Goal: Task Accomplishment & Management: Manage account settings

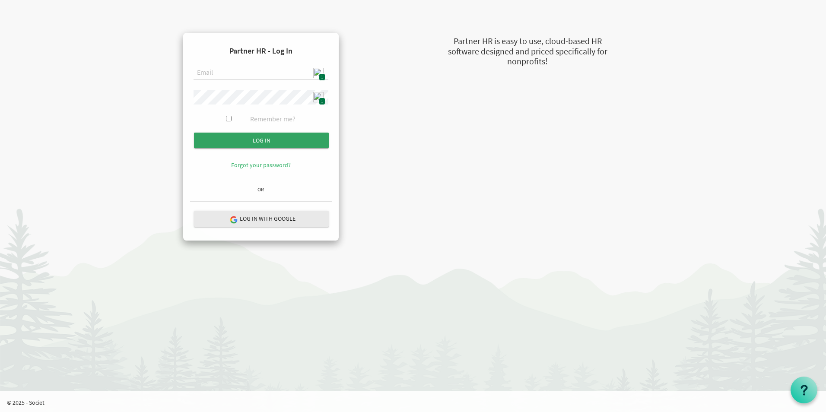
type input "[EMAIL_ADDRESS][DOMAIN_NAME]"
drag, startPoint x: 262, startPoint y: 140, endPoint x: 284, endPoint y: 148, distance: 23.8
click at [262, 140] on input "Log in" at bounding box center [261, 141] width 135 height 16
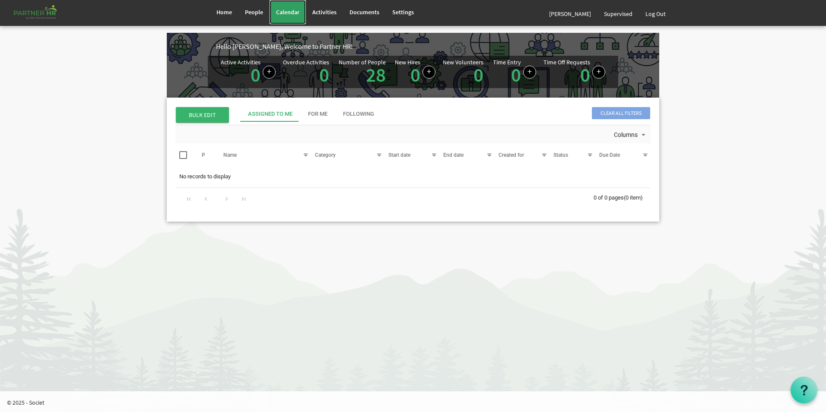
click at [282, 13] on span "Calendar" at bounding box center [287, 12] width 23 height 8
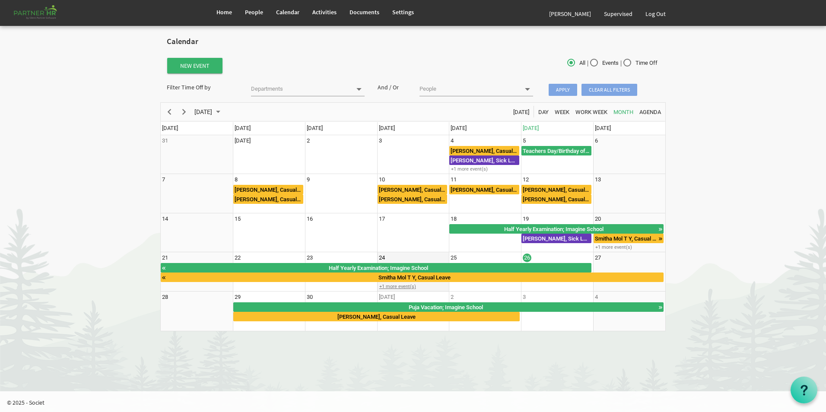
click at [410, 290] on div "+1 more event(s)" at bounding box center [413, 287] width 71 height 6
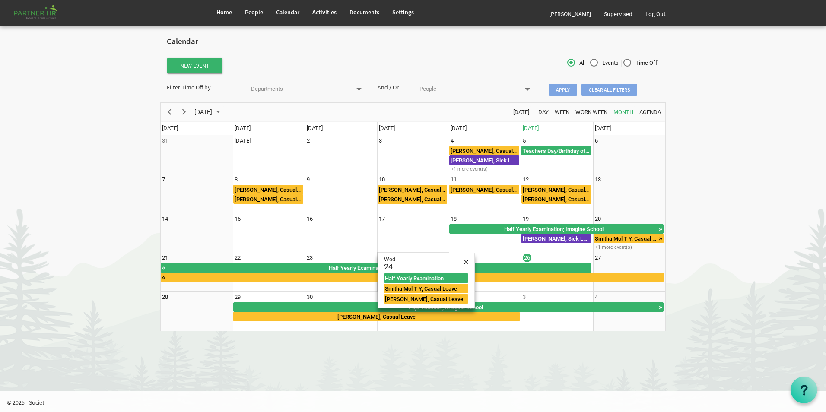
click at [403, 356] on html "Home People Calendar" at bounding box center [413, 206] width 826 height 412
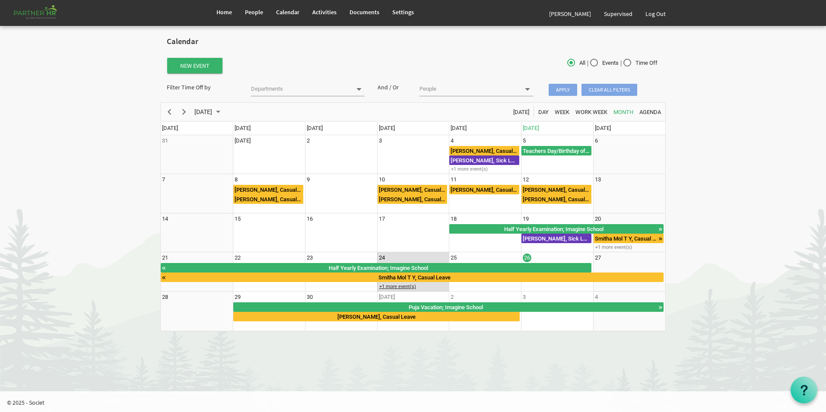
click at [396, 287] on div "+1 more event(s)" at bounding box center [413, 287] width 71 height 6
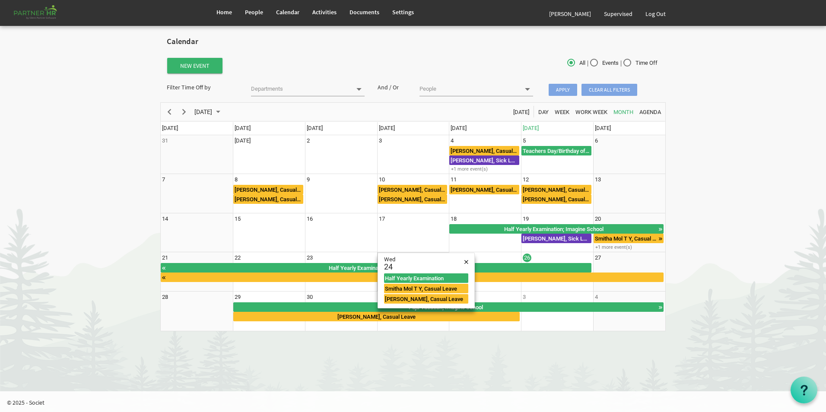
click at [488, 349] on html "Home People Calendar" at bounding box center [413, 206] width 826 height 412
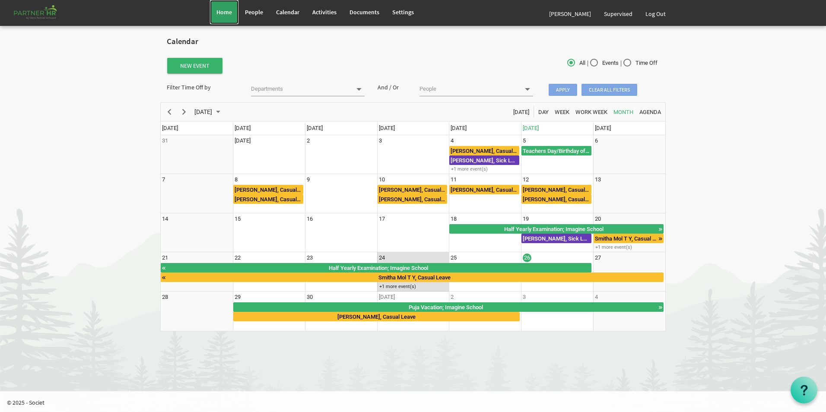
click at [223, 15] on span "Home" at bounding box center [225, 12] width 16 height 8
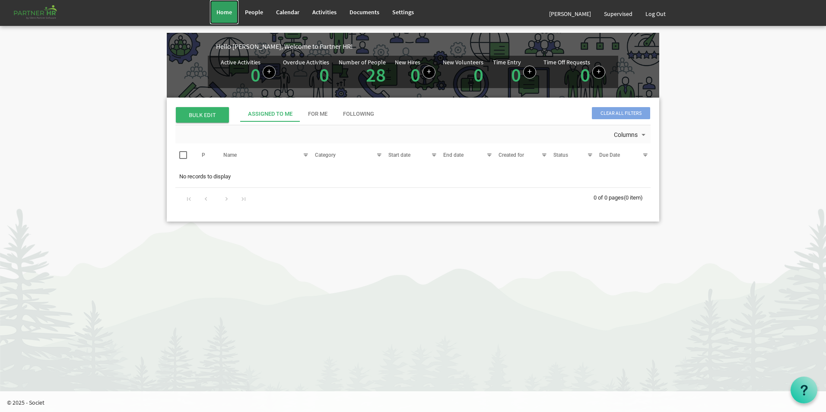
click at [217, 12] on span "Home" at bounding box center [225, 12] width 16 height 8
click at [656, 13] on link "Log Out" at bounding box center [655, 14] width 33 height 24
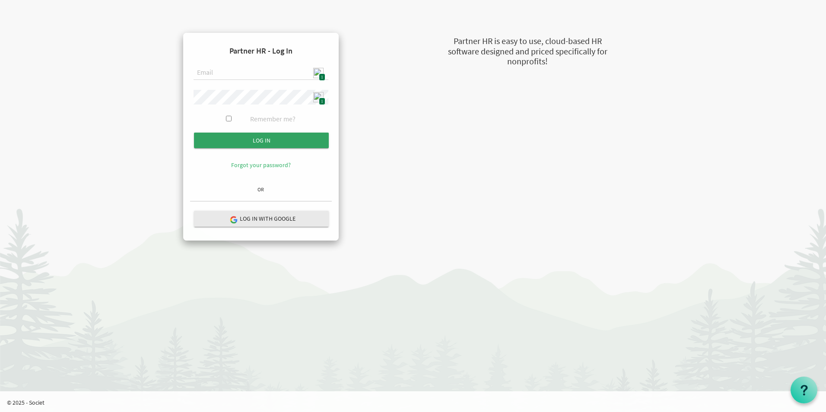
type input "admin@stepind.org"
click at [286, 141] on input "Log in" at bounding box center [261, 141] width 135 height 16
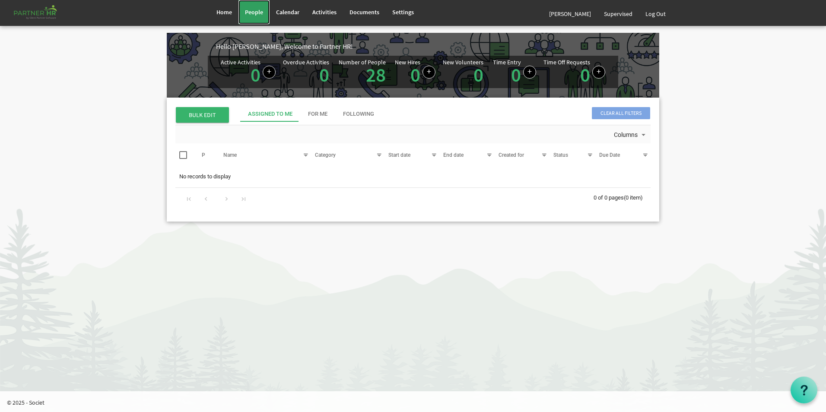
click at [252, 14] on span "People" at bounding box center [254, 12] width 18 height 8
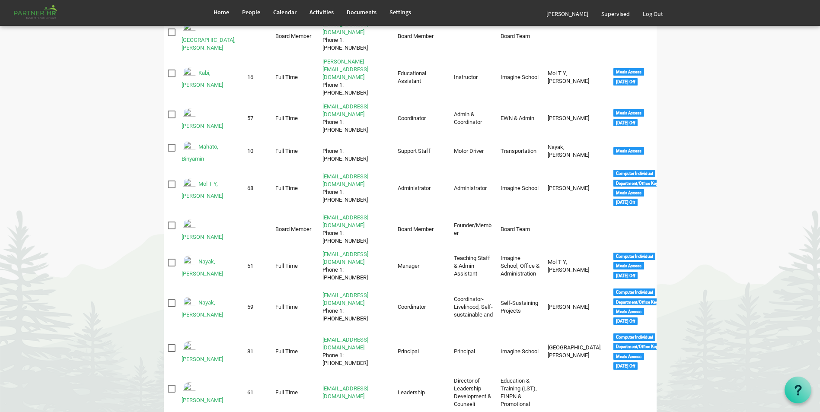
scroll to position [313, 0]
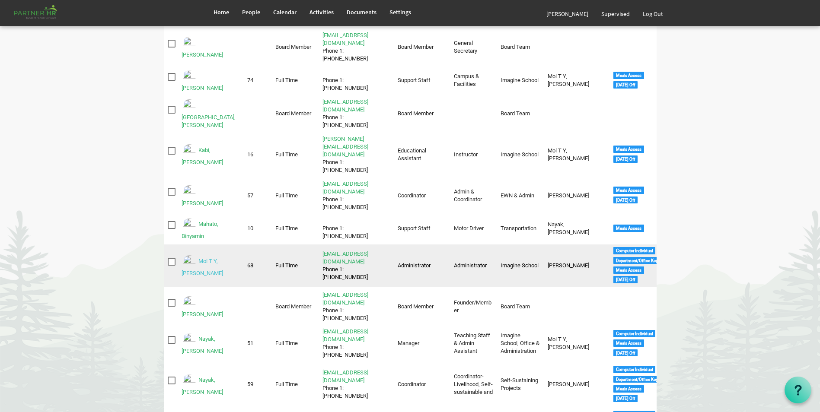
click at [213, 258] on link "Mol T Y, Smitha" at bounding box center [202, 267] width 41 height 19
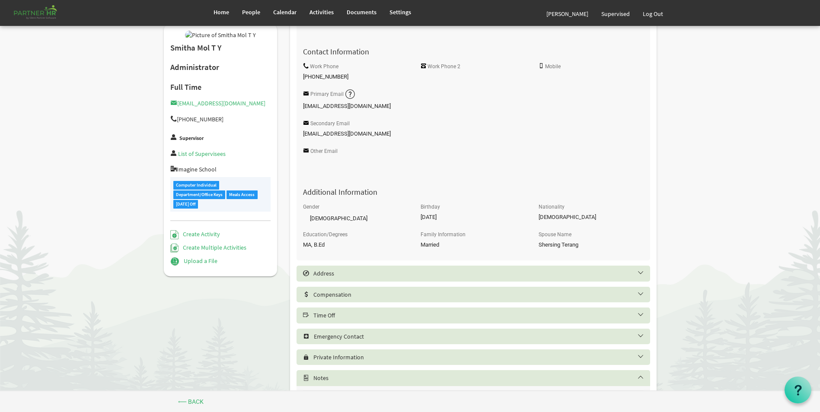
scroll to position [259, 0]
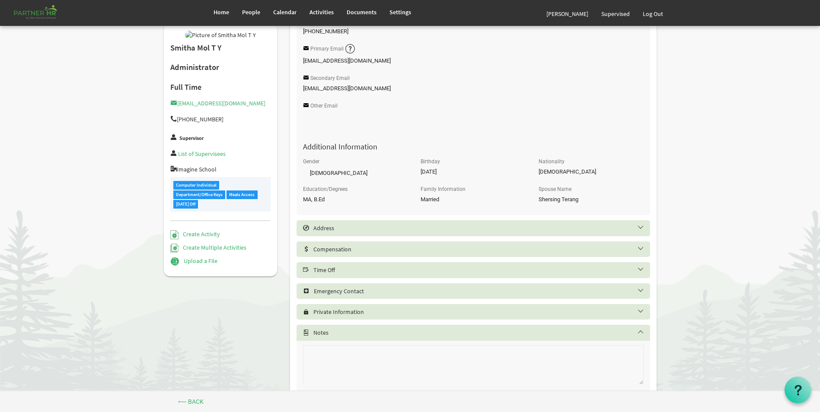
click at [369, 269] on h5 "Time Off" at bounding box center [480, 270] width 354 height 7
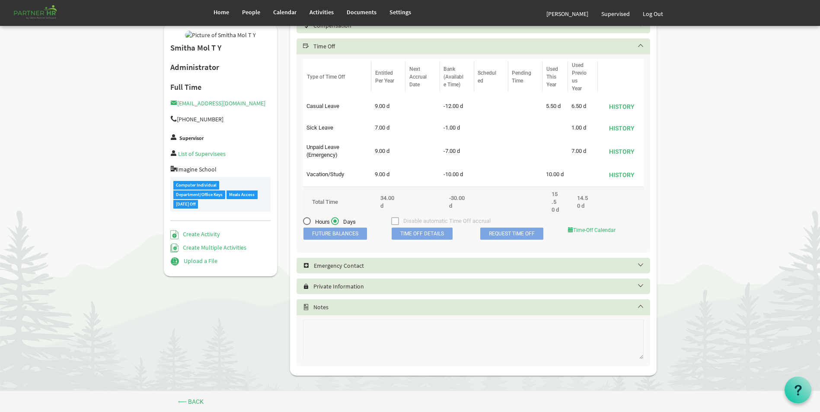
scroll to position [485, 0]
click at [401, 238] on span "Time Off Details" at bounding box center [422, 232] width 61 height 12
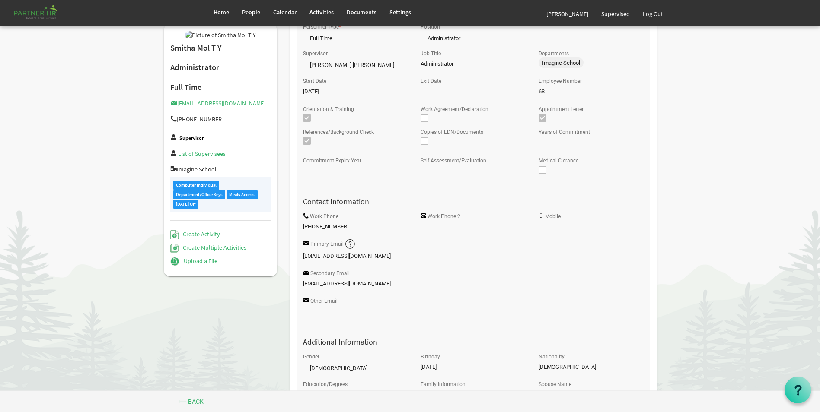
scroll to position [0, 0]
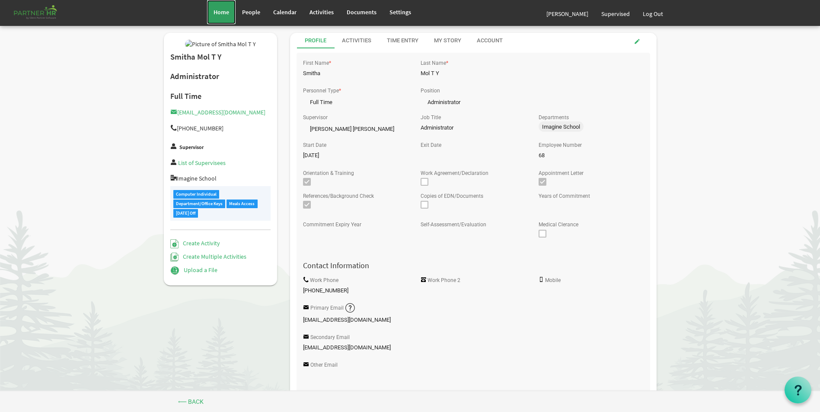
drag, startPoint x: 223, startPoint y: 12, endPoint x: 228, endPoint y: 15, distance: 5.6
click at [223, 12] on span "Home" at bounding box center [222, 12] width 16 height 8
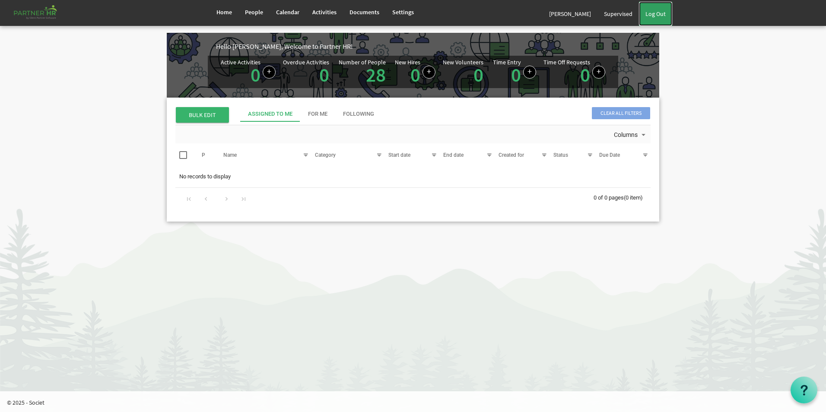
click at [667, 12] on link "Log Out" at bounding box center [655, 14] width 33 height 24
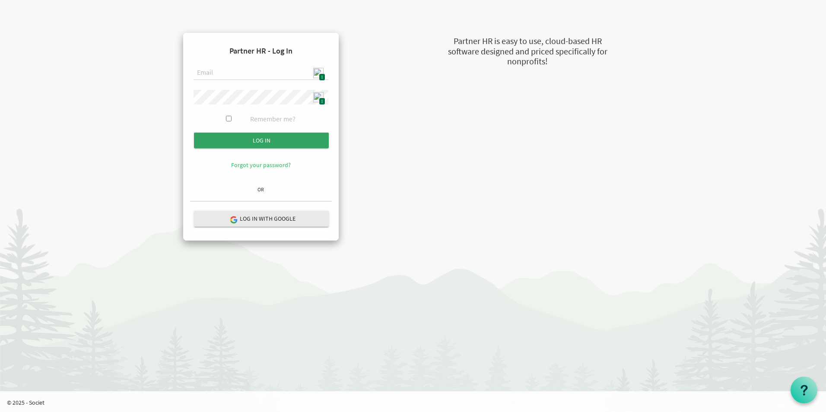
type input "[EMAIL_ADDRESS][DOMAIN_NAME]"
click at [294, 143] on input "Log in" at bounding box center [261, 141] width 135 height 16
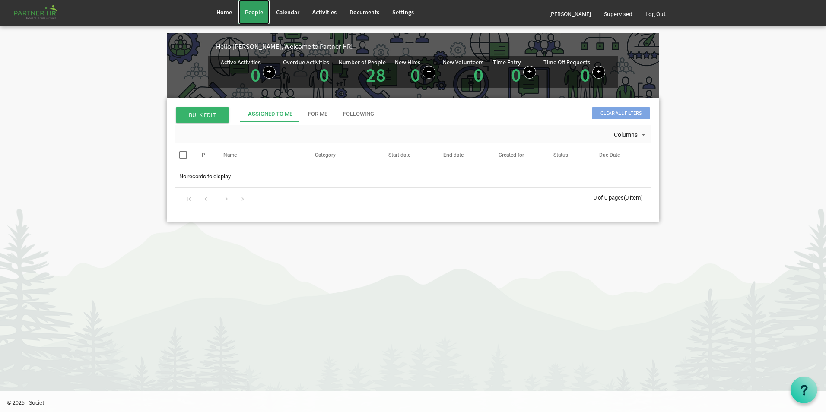
click at [259, 13] on span "People" at bounding box center [254, 12] width 18 height 8
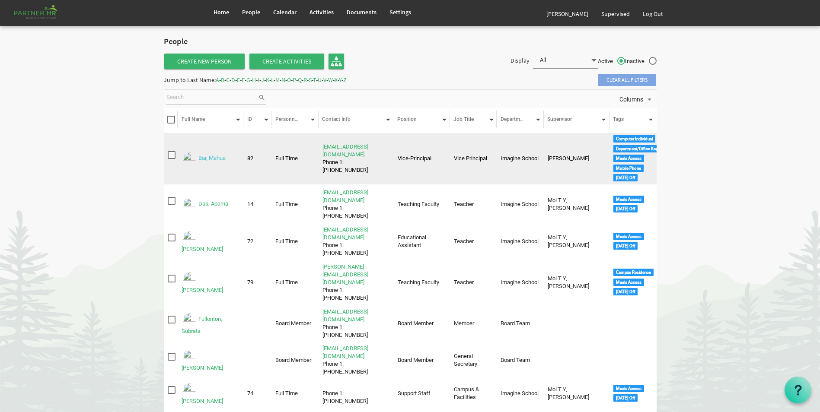
click at [209, 159] on link "Bar, Mahua" at bounding box center [211, 158] width 27 height 6
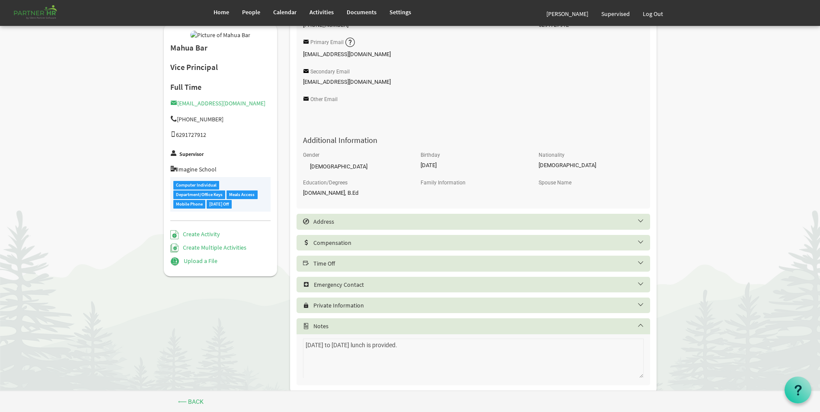
scroll to position [287, 0]
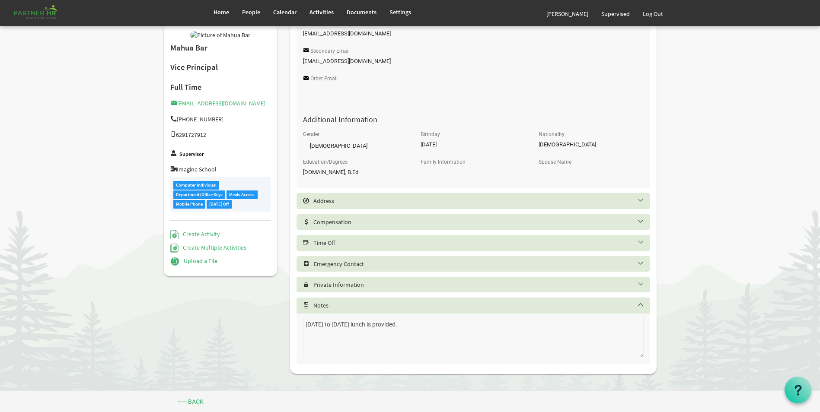
click at [344, 240] on h5 "Time Off" at bounding box center [480, 242] width 354 height 7
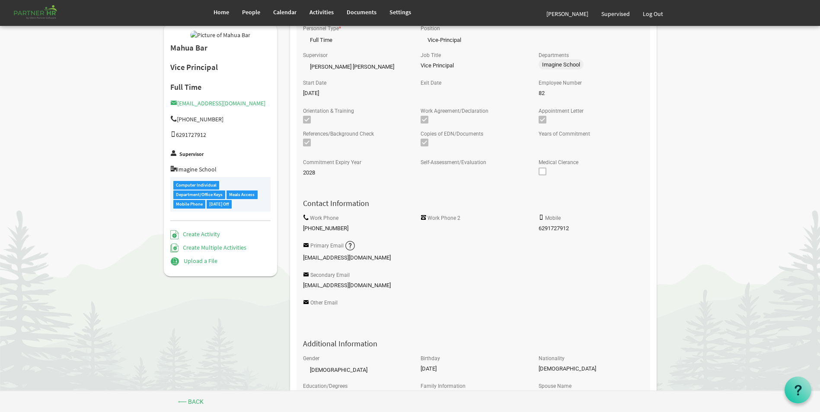
scroll to position [0, 0]
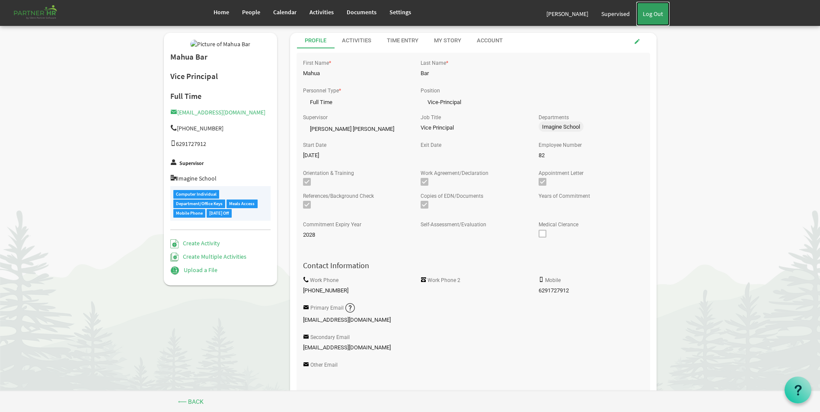
drag, startPoint x: 659, startPoint y: 17, endPoint x: 646, endPoint y: 17, distance: 13.0
click at [659, 17] on link "Log Out" at bounding box center [652, 14] width 33 height 24
